Goal: Find contact information: Find contact information

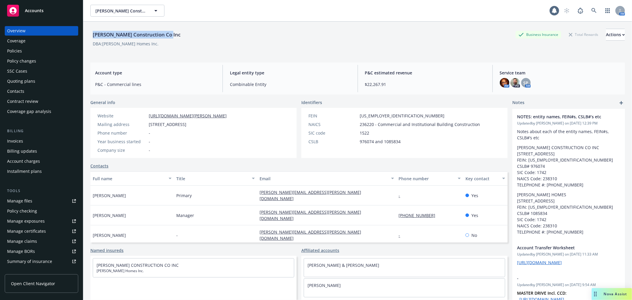
drag, startPoint x: 92, startPoint y: 33, endPoint x: 170, endPoint y: 35, distance: 78.2
click at [170, 35] on div "[PERSON_NAME] Construction Co Inc" at bounding box center [136, 35] width 92 height 8
copy div "[PERSON_NAME] Construction Co Inc"
drag, startPoint x: 147, startPoint y: 123, endPoint x: 192, endPoint y: 126, distance: 45.2
click at [192, 126] on div "Mailing address [STREET_ADDRESS]" at bounding box center [162, 124] width 134 height 6
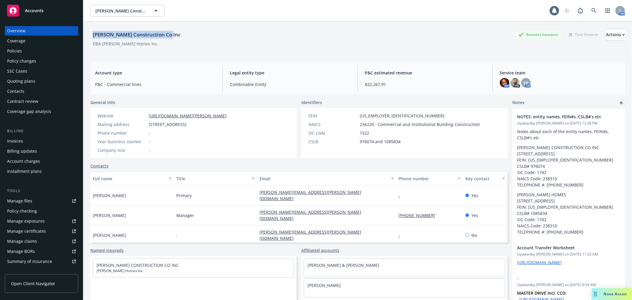
copy div "[STREET_ADDRESS]"
drag, startPoint x: 390, startPoint y: 207, endPoint x: 422, endPoint y: 210, distance: 32.4
click at [422, 210] on div "[PHONE_NUMBER]" at bounding box center [429, 215] width 67 height 20
copy link "[PHONE_NUMBER]"
